Goal: Obtain resource: Obtain resource

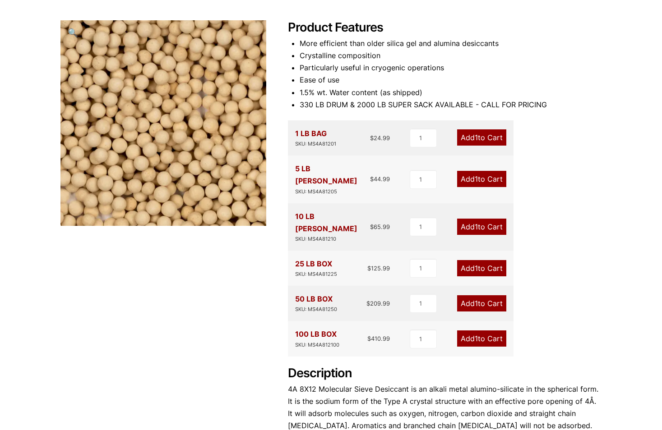
scroll to position [90, 0]
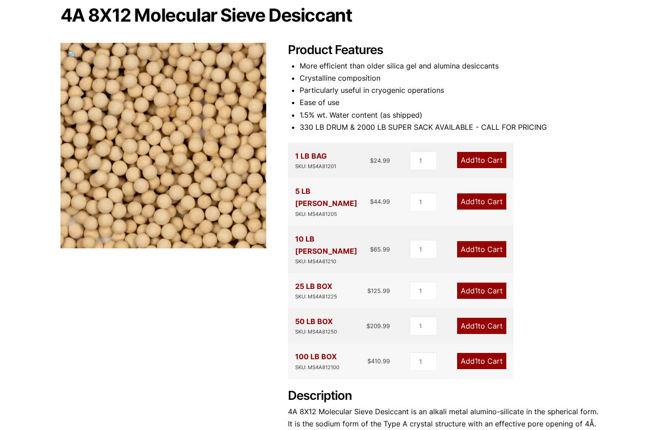
click at [590, 335] on div "Product Features More efficient than older silica gel and alumina desiccants Cr…" at bounding box center [445, 279] width 314 height 473
click at [598, 333] on div "Product Features More efficient than older silica gel and alumina desiccants Cr…" at bounding box center [445, 279] width 314 height 473
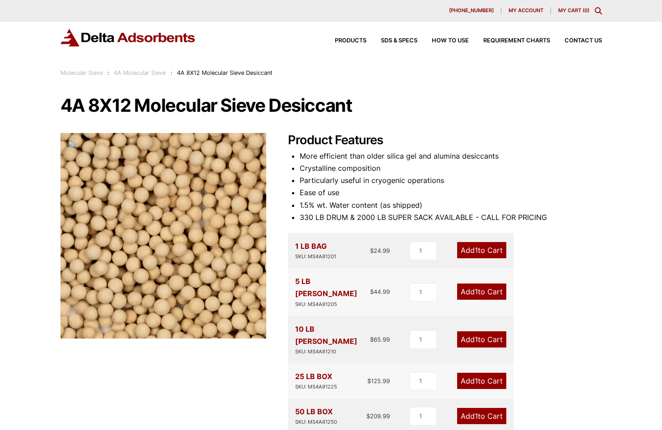
click at [289, 122] on div "4A 8X12 Molecular Sieve Desiccant 🔍 Product Features More efficient than older …" at bounding box center [330, 351] width 541 height 510
click at [57, 104] on div "Our website has detected that you are using an outdated browser that will preve…" at bounding box center [331, 411] width 662 height 823
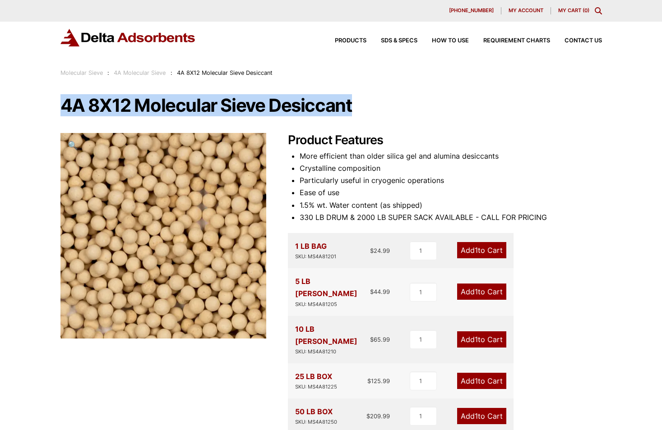
drag, startPoint x: 60, startPoint y: 104, endPoint x: 355, endPoint y: 111, distance: 295.0
click at [355, 111] on h1 "4A 8X12 Molecular Sieve Desiccant" at bounding box center [330, 105] width 541 height 19
copy h1 "4A 8X12 Molecular Sieve Desiccant"
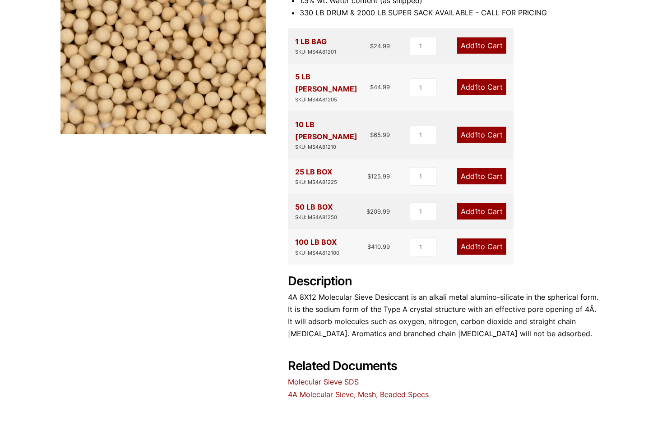
scroll to position [225, 0]
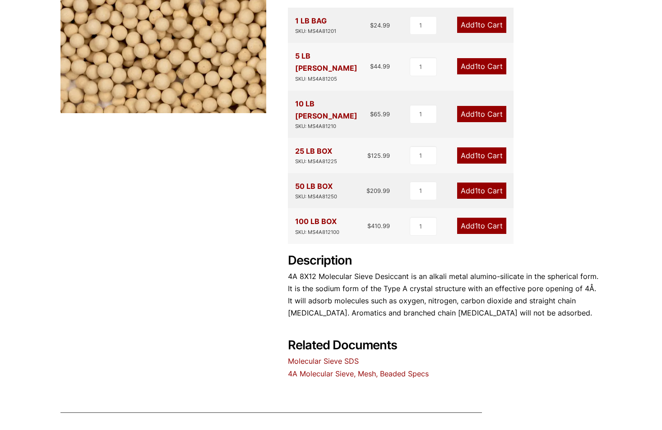
click at [340, 216] on div "100 LB BOX SKU: MS4A812100 $ 410.99" at bounding box center [342, 226] width 95 height 21
click at [328, 228] on div "SKU: MS4A812100" at bounding box center [317, 232] width 44 height 9
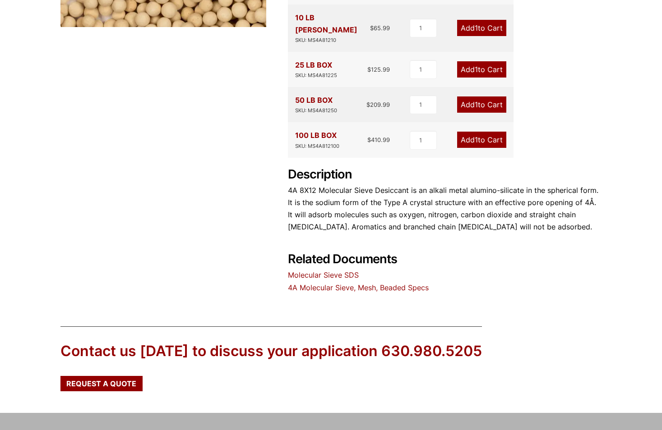
scroll to position [368, 0]
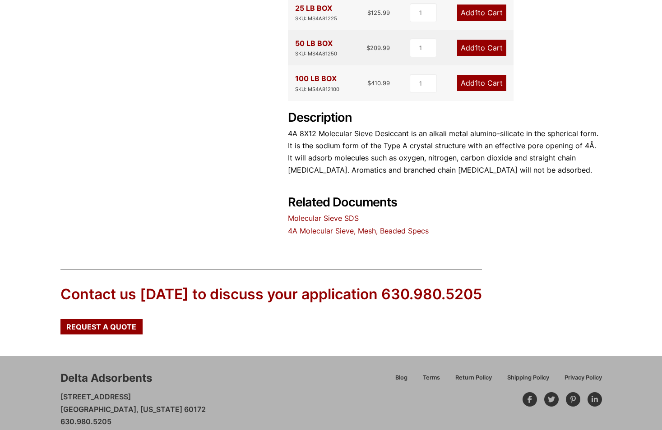
click at [208, 395] on div "Delta Adsorbents [STREET_ADDRESS][US_STATE] 630.980.5205 [EMAIL_ADDRESS][DOMAIN…" at bounding box center [204, 405] width 289 height 69
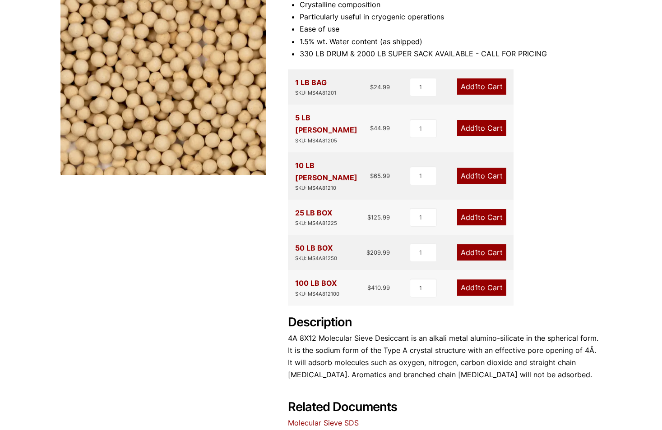
scroll to position [98, 0]
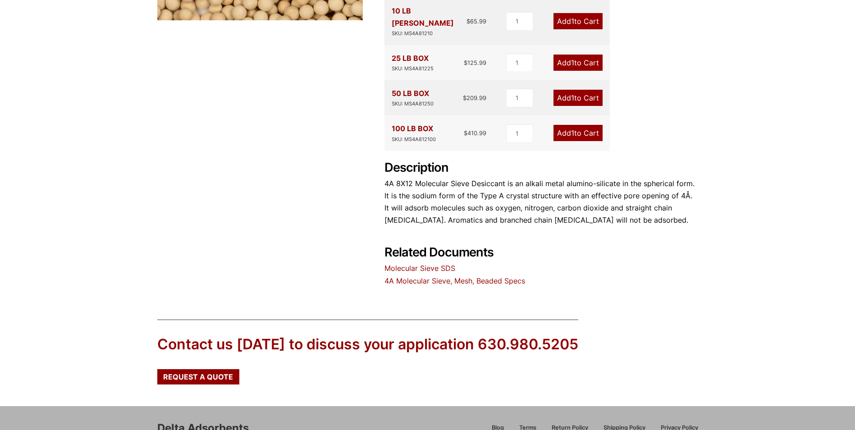
scroll to position [368, 0]
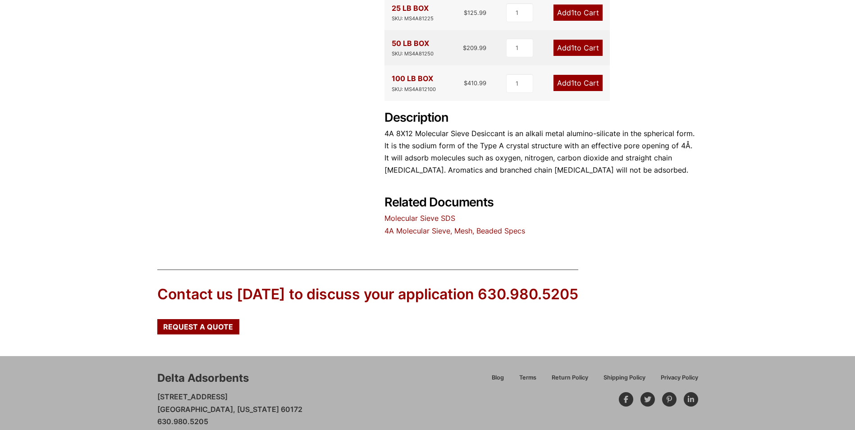
click at [430, 214] on link "Molecular Sieve SDS" at bounding box center [420, 218] width 71 height 9
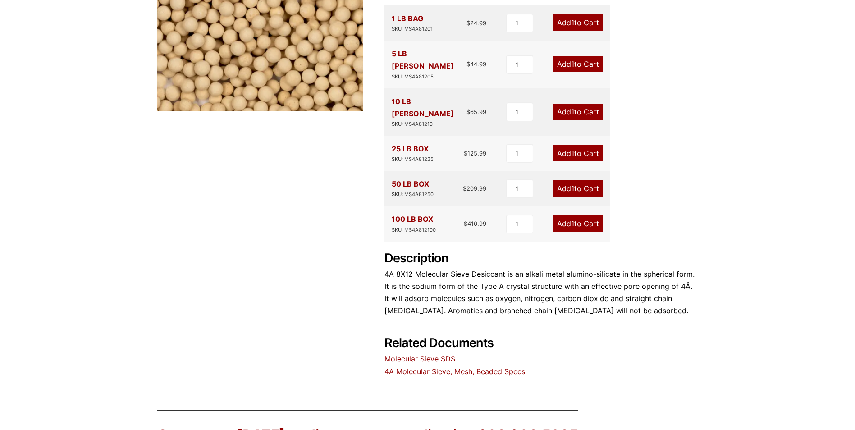
scroll to position [271, 0]
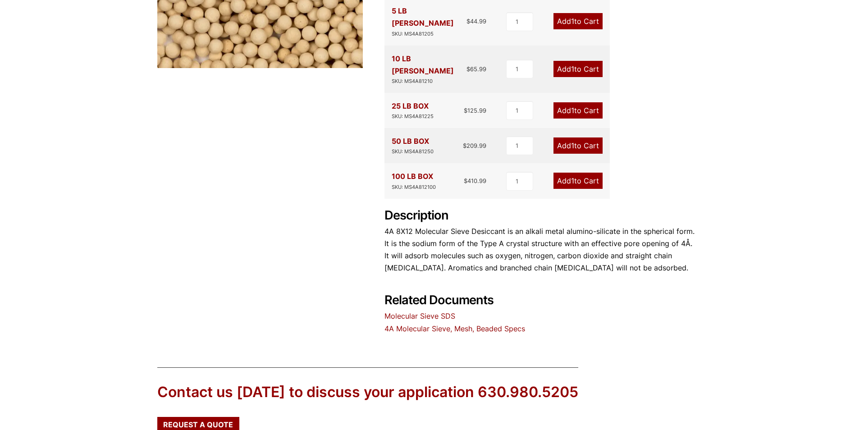
click at [444, 324] on link "4A Molecular Sieve, Mesh, Beaded Specs" at bounding box center [455, 328] width 141 height 9
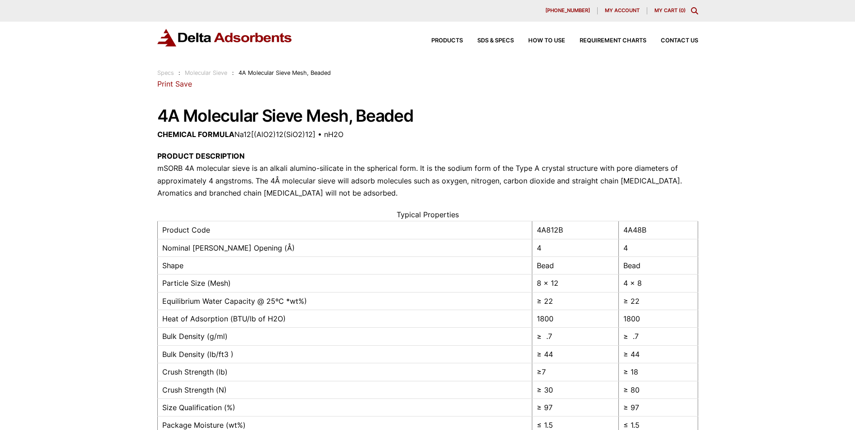
click at [156, 112] on div "Our website has detected that you are using an outdated browser that will preve…" at bounding box center [427, 383] width 855 height 767
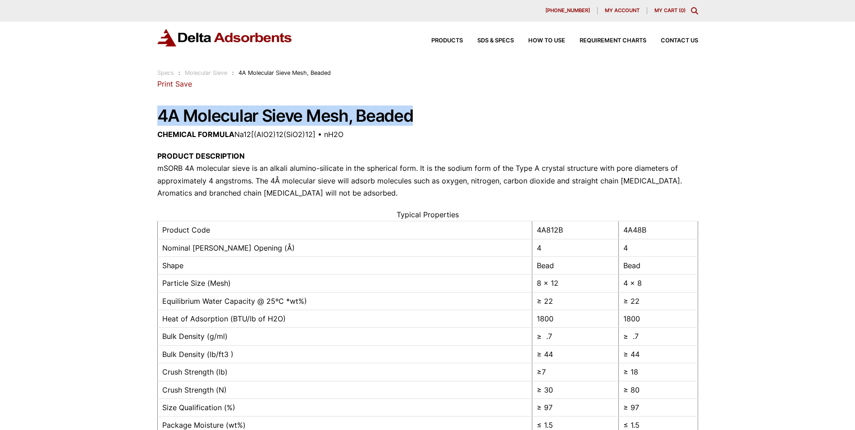
drag, startPoint x: 161, startPoint y: 116, endPoint x: 420, endPoint y: 122, distance: 258.9
click at [420, 122] on h1 "4A Molecular Sieve Mesh, Beaded" at bounding box center [427, 116] width 541 height 18
copy h1 "4A Molecular Sieve Mesh, Beaded"
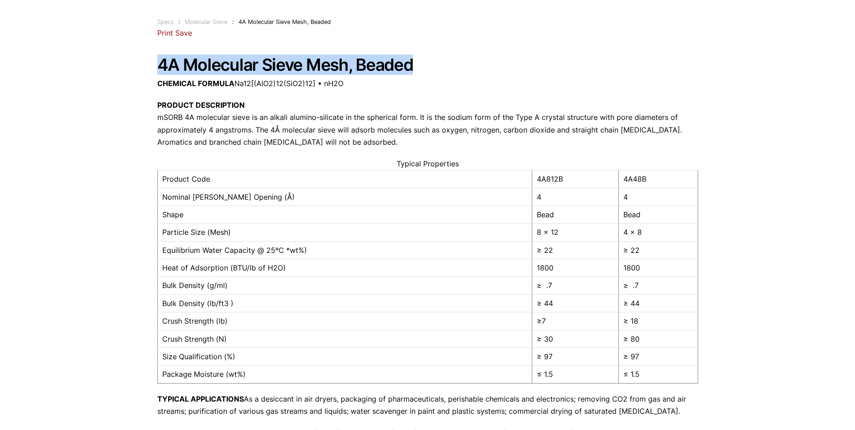
scroll to position [45, 0]
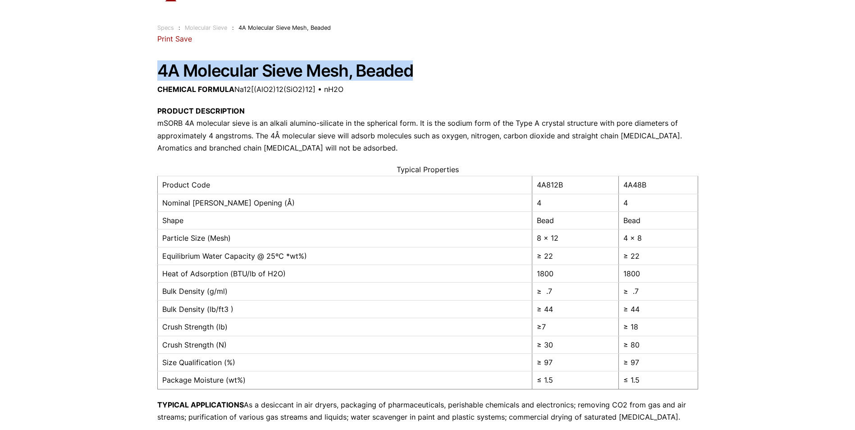
click at [578, 52] on div "[STREET_ADDRESS][PERSON_NAME] Phone: [PHONE_NUMBER] Print Save 4A Molecular Sie…" at bounding box center [427, 273] width 541 height 480
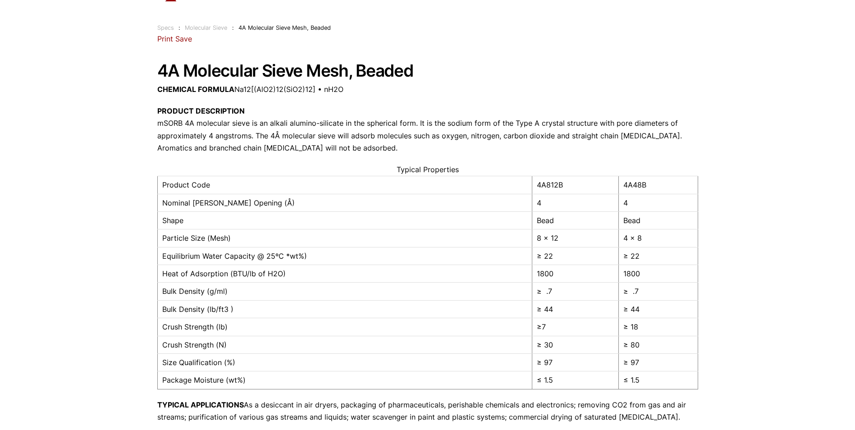
click at [553, 83] on div "[STREET_ADDRESS][PERSON_NAME] Phone: [PHONE_NUMBER] Print Save 4A Molecular Sie…" at bounding box center [427, 273] width 541 height 480
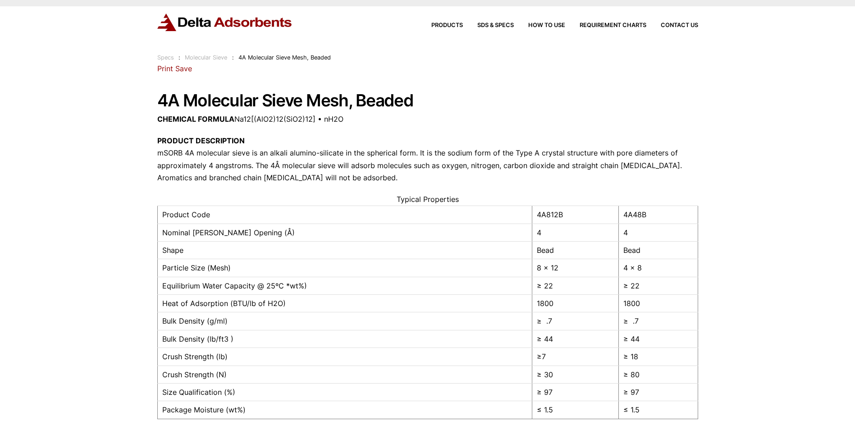
scroll to position [0, 0]
